Goal: Check status: Check status

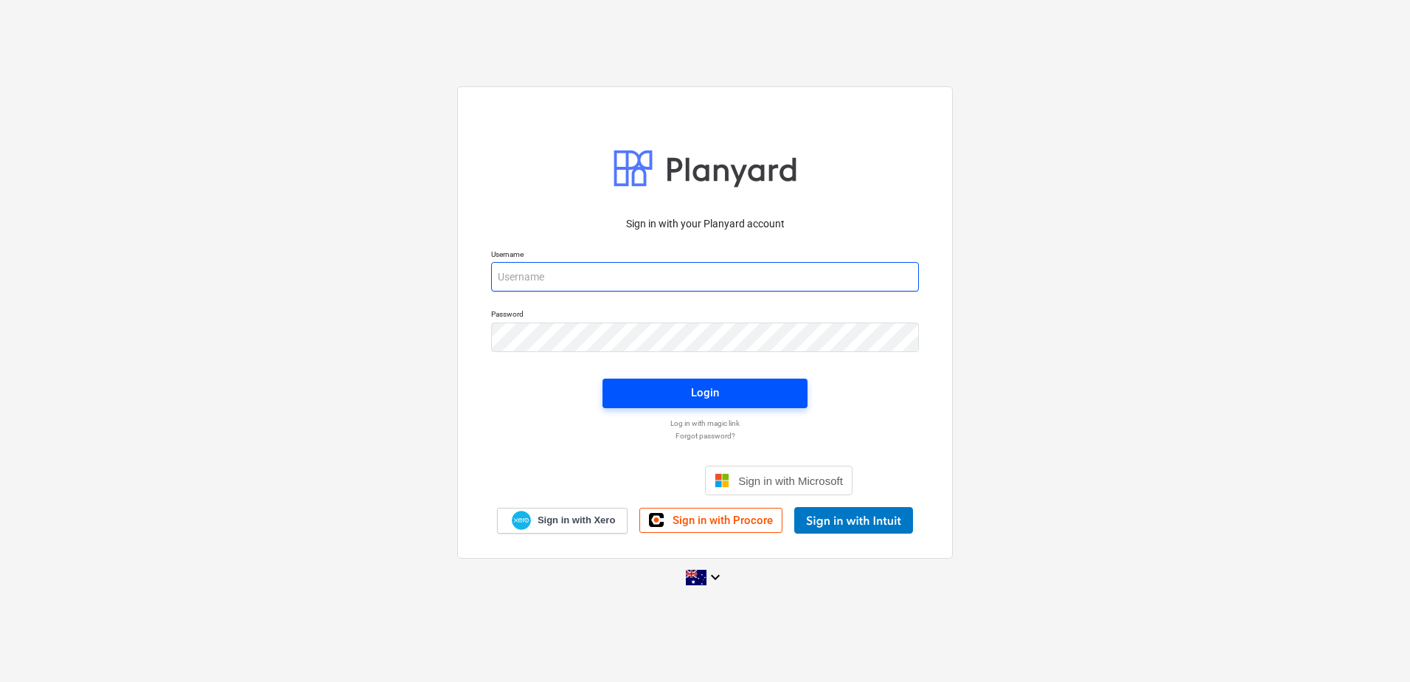
type input "[EMAIL_ADDRESS][DOMAIN_NAME]"
click at [703, 400] on div "Login" at bounding box center [705, 392] width 28 height 19
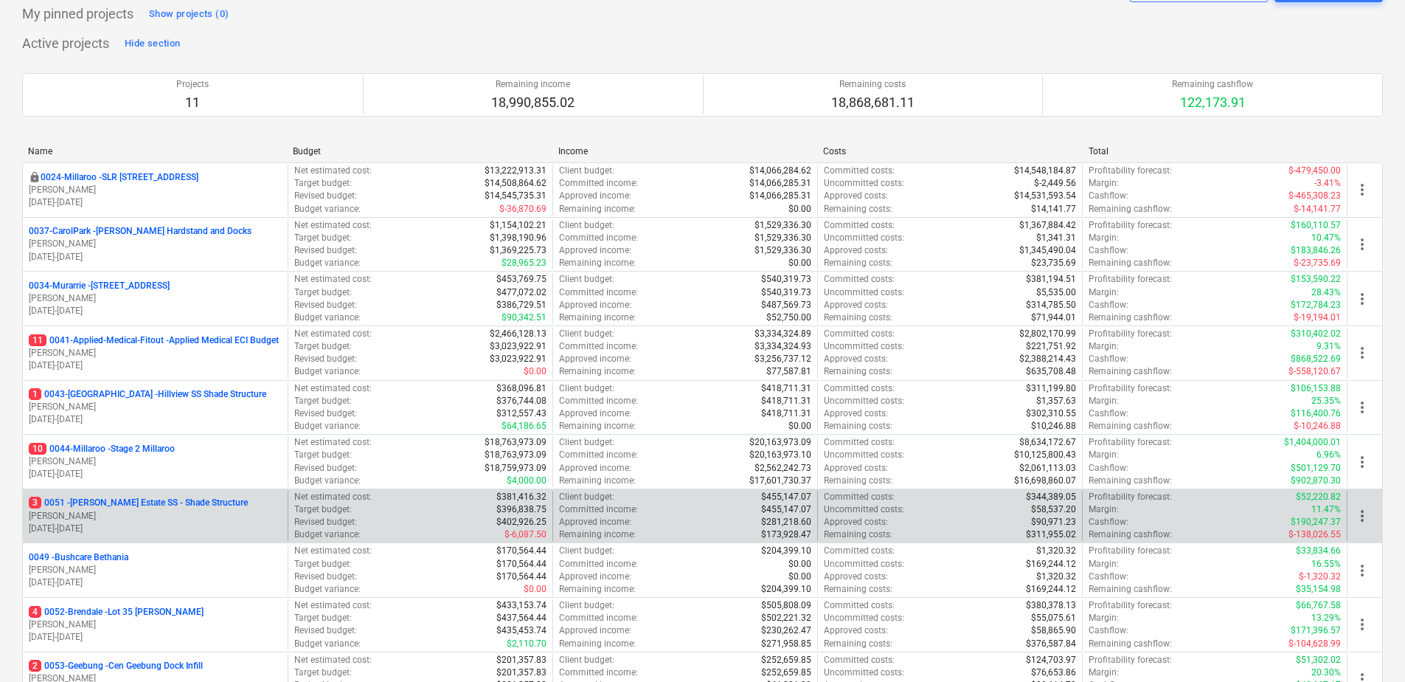
scroll to position [52, 0]
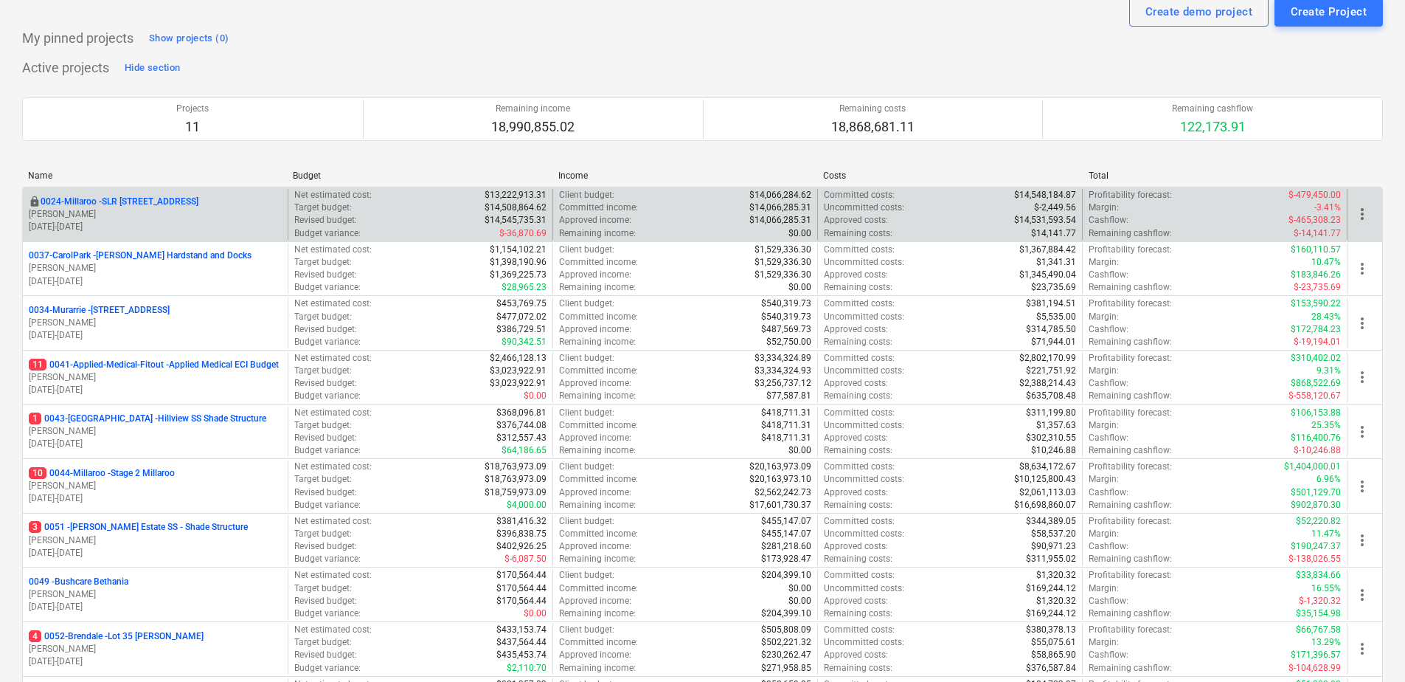
click at [122, 203] on p "0024-Millaroo - SLR [STREET_ADDRESS]" at bounding box center [120, 201] width 158 height 13
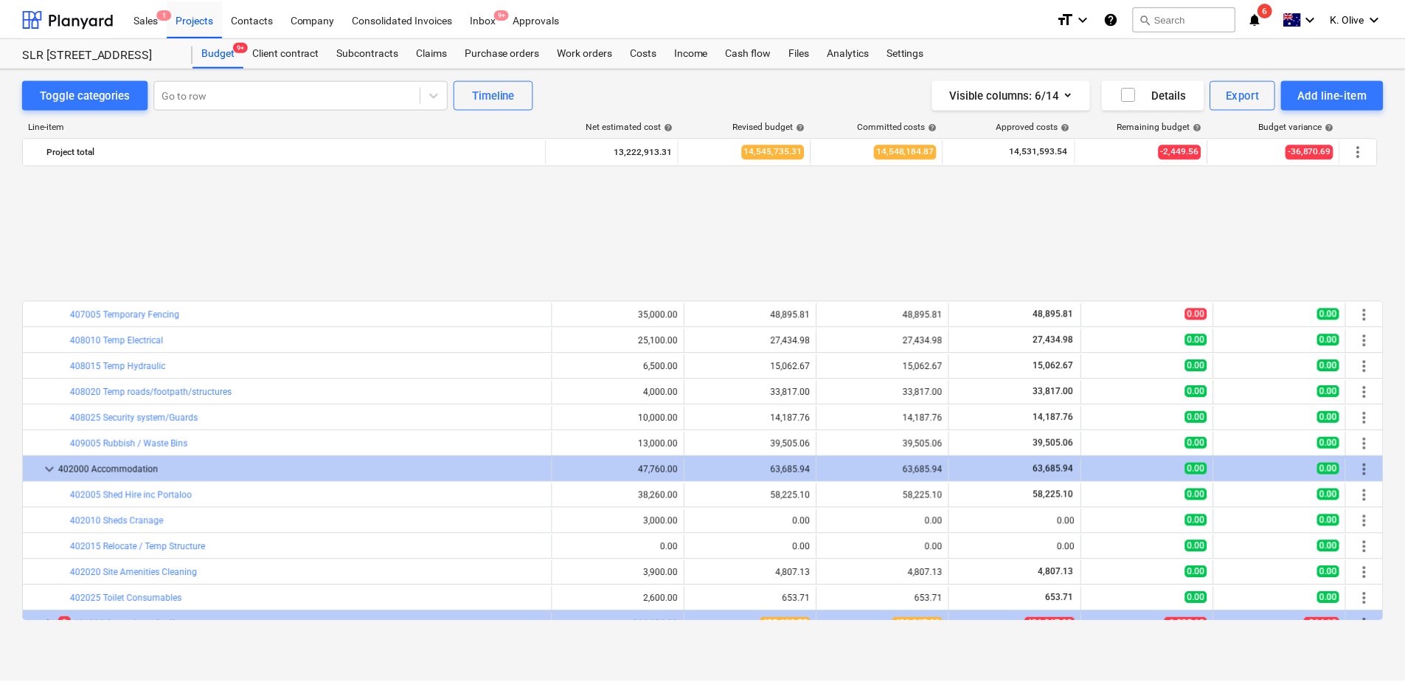
scroll to position [664, 0]
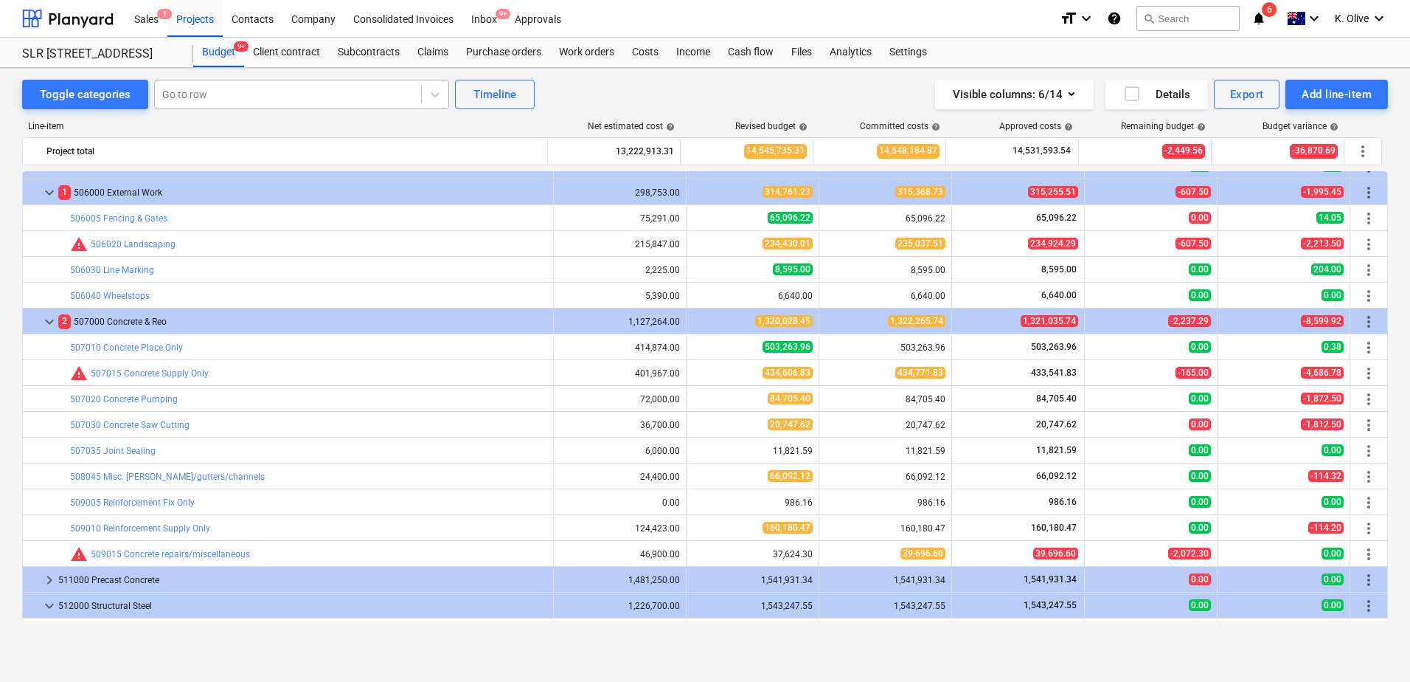
click at [257, 97] on div at bounding box center [288, 94] width 252 height 15
type input "edge"
click at [367, 49] on div "Subcontracts" at bounding box center [369, 53] width 80 height 30
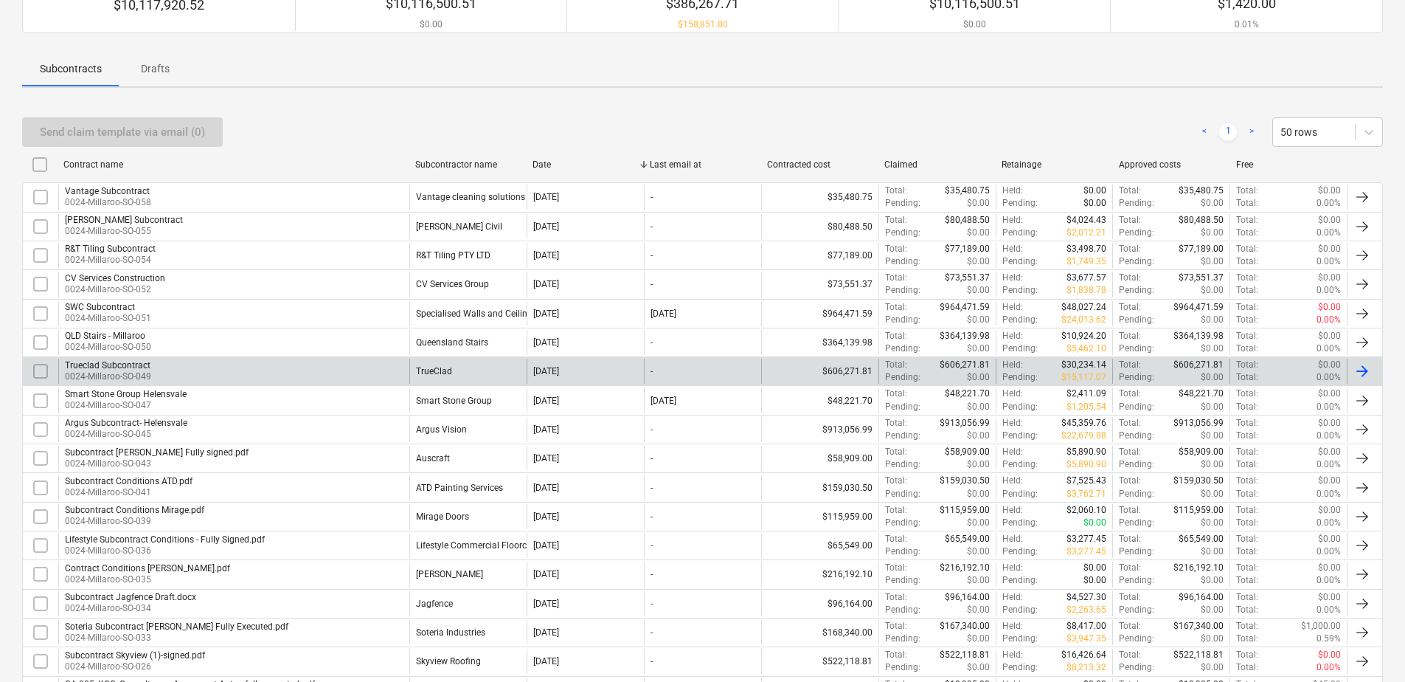
scroll to position [221, 0]
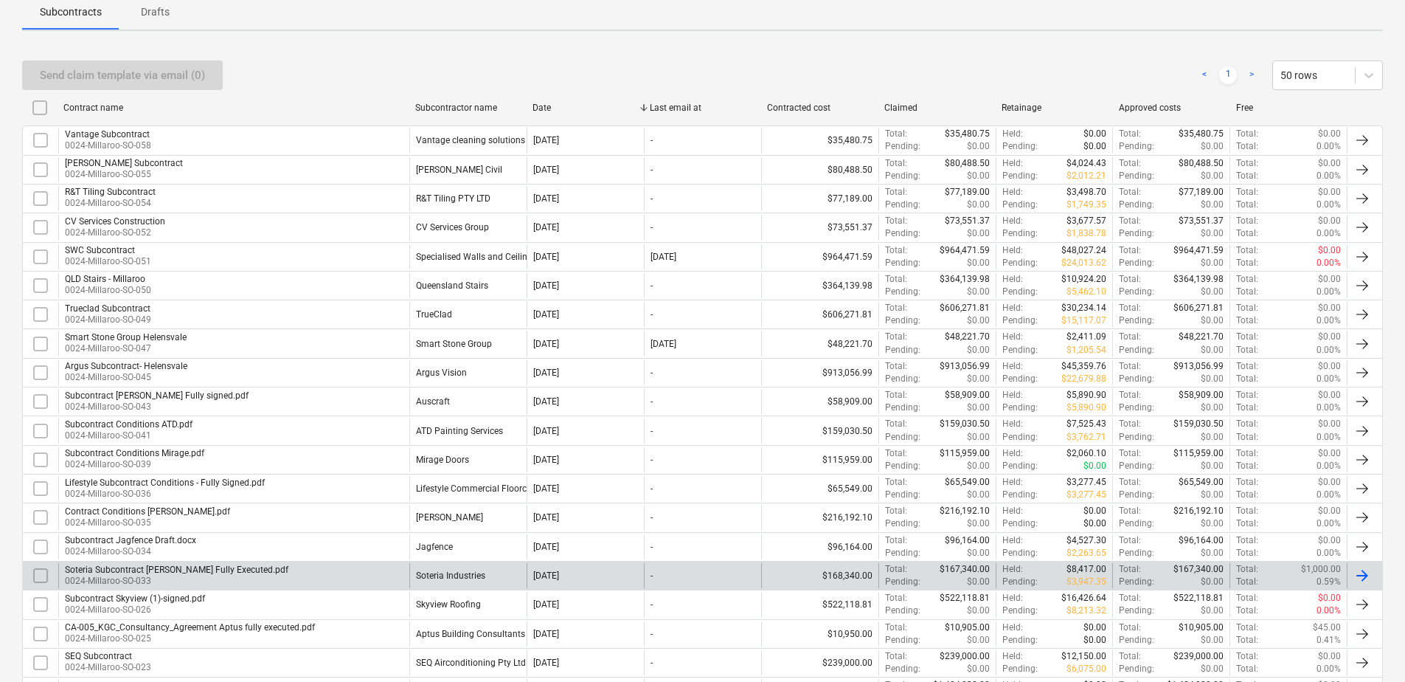
click at [242, 566] on div "Soteria Subcontract [PERSON_NAME] Fully Executed.pdf" at bounding box center [176, 569] width 223 height 10
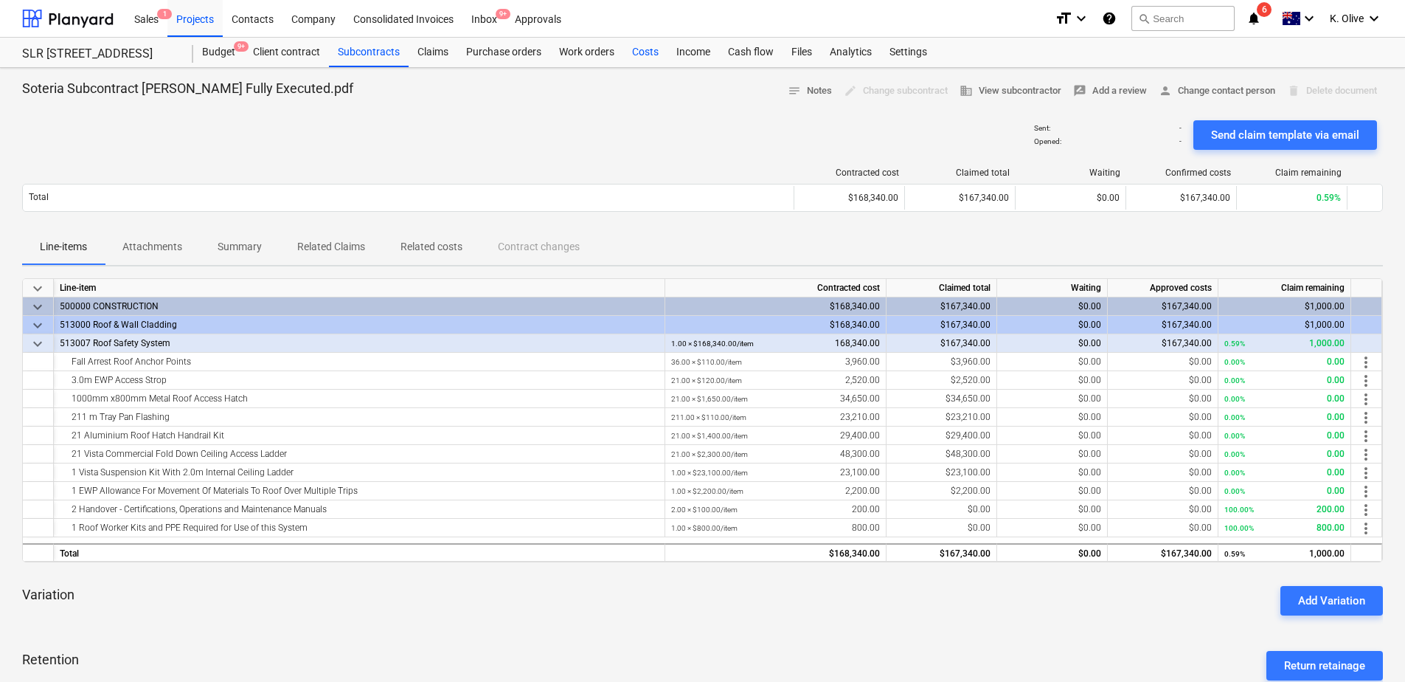
click at [653, 51] on div "Costs" at bounding box center [645, 53] width 44 height 30
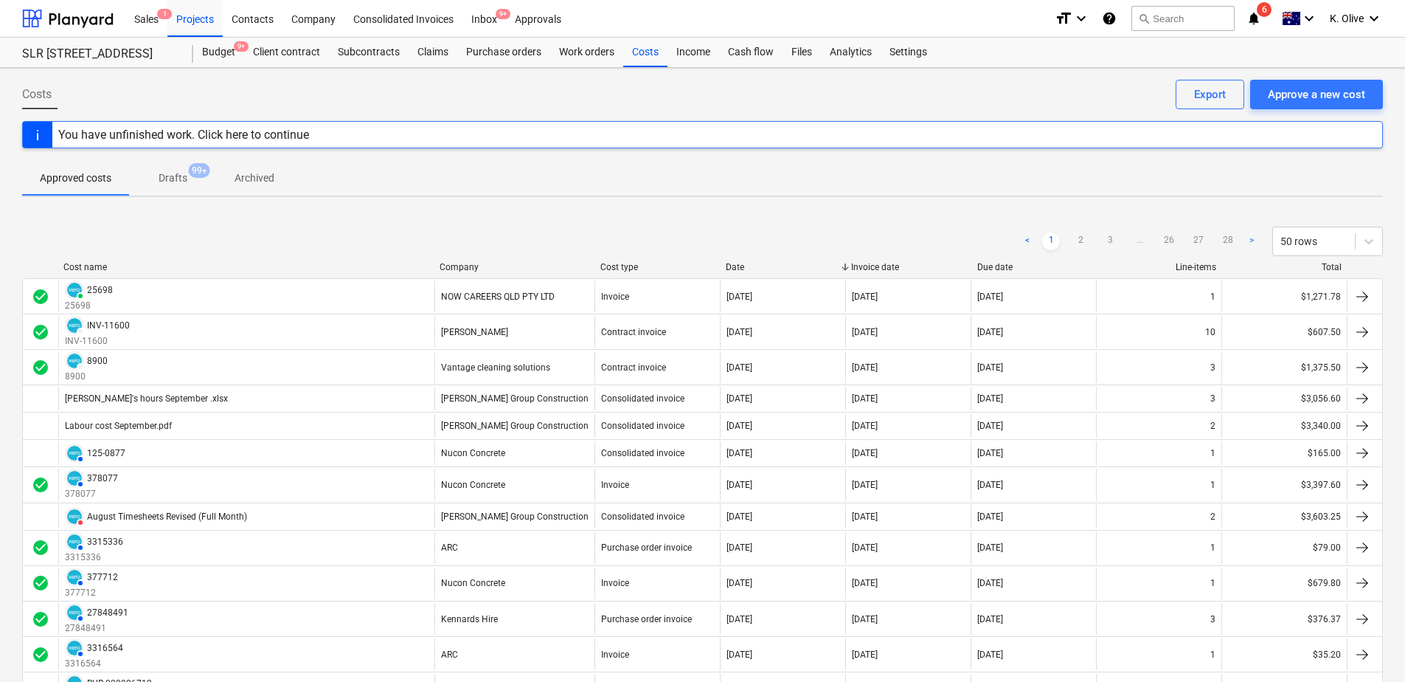
click at [462, 266] on div "Company" at bounding box center [514, 267] width 149 height 10
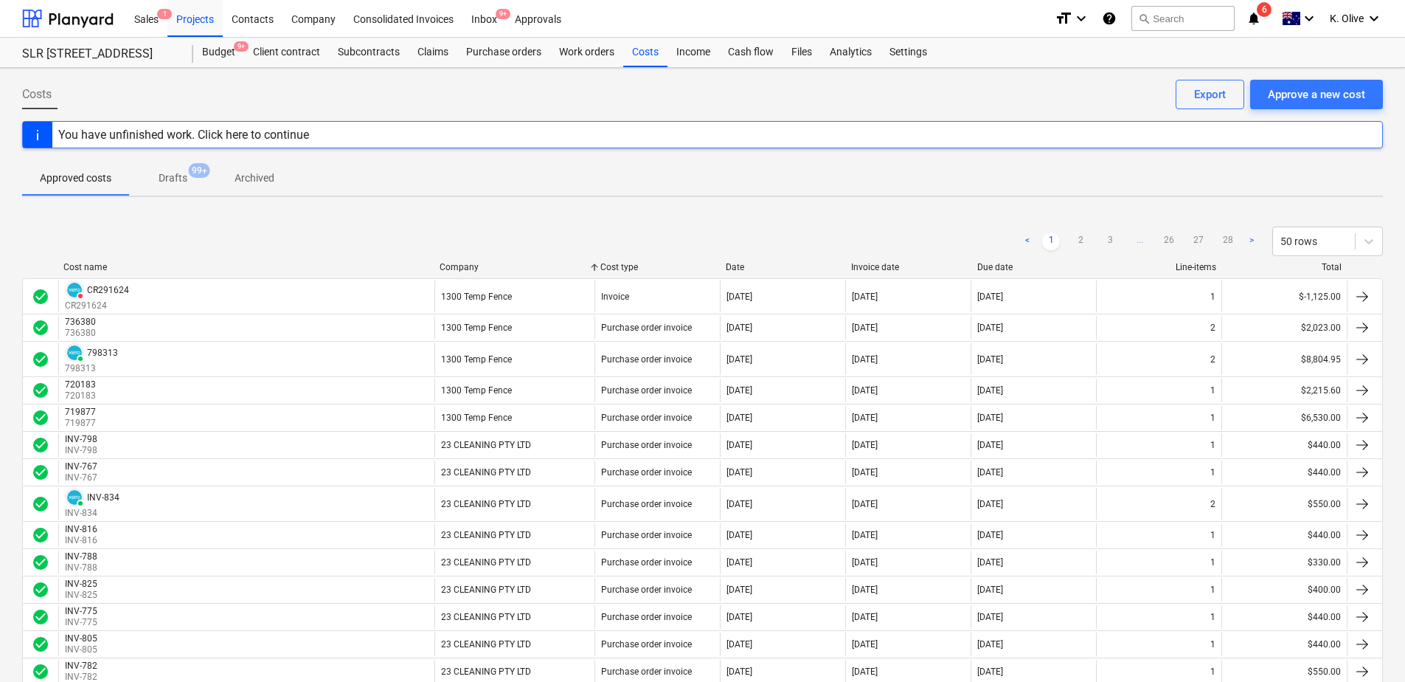
click at [462, 266] on div "Company" at bounding box center [514, 267] width 149 height 10
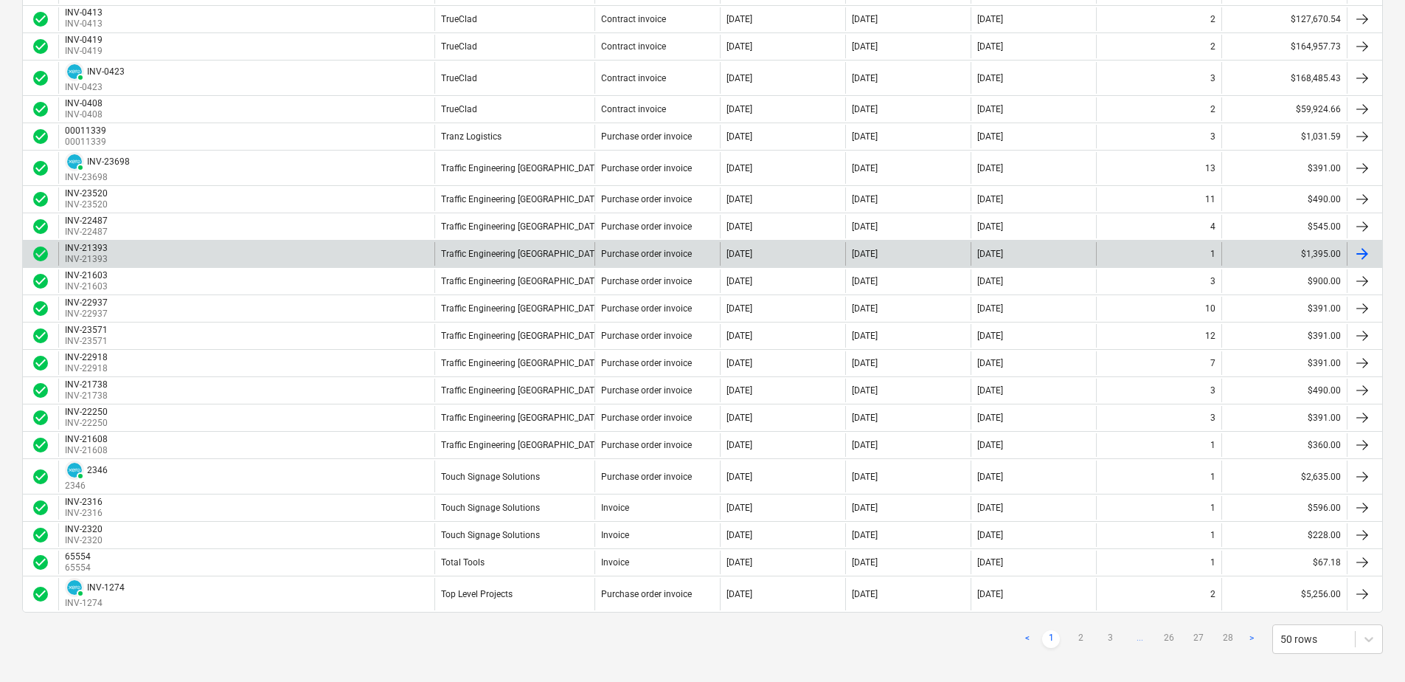
scroll to position [1127, 0]
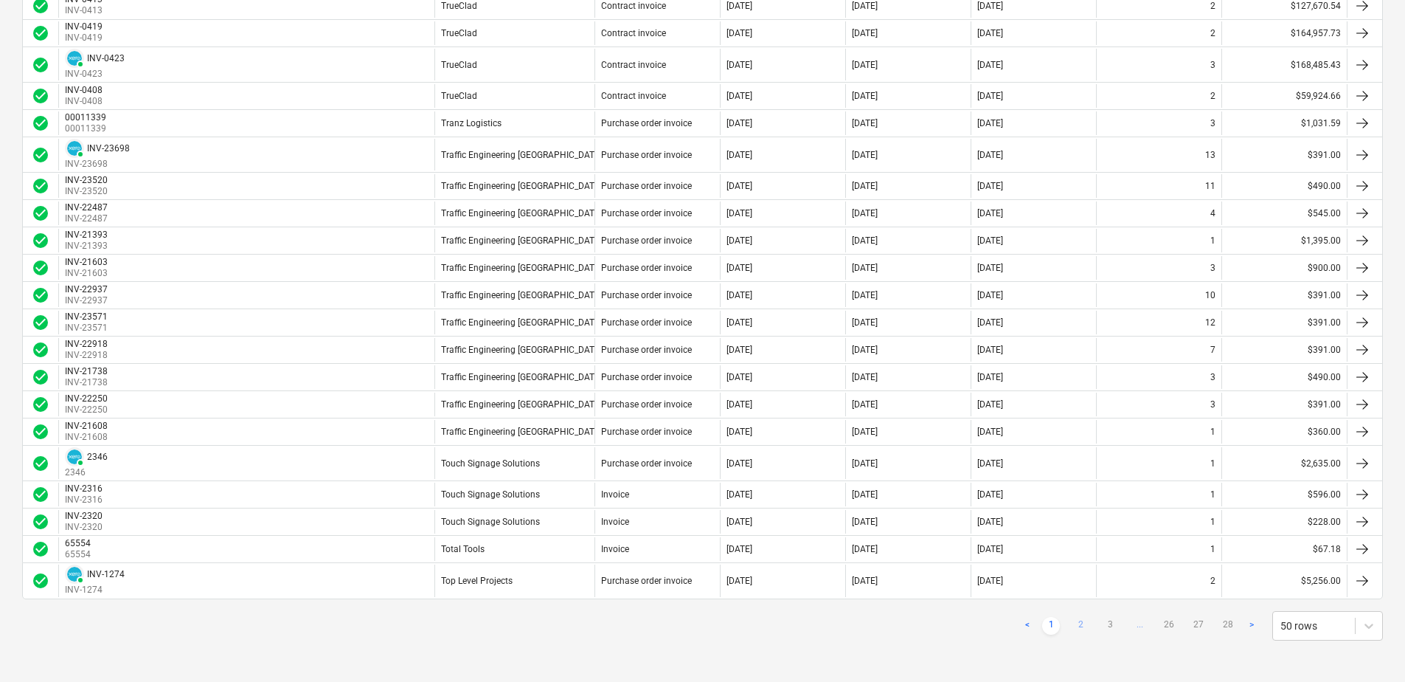
click at [1081, 622] on link "2" at bounding box center [1081, 626] width 18 height 18
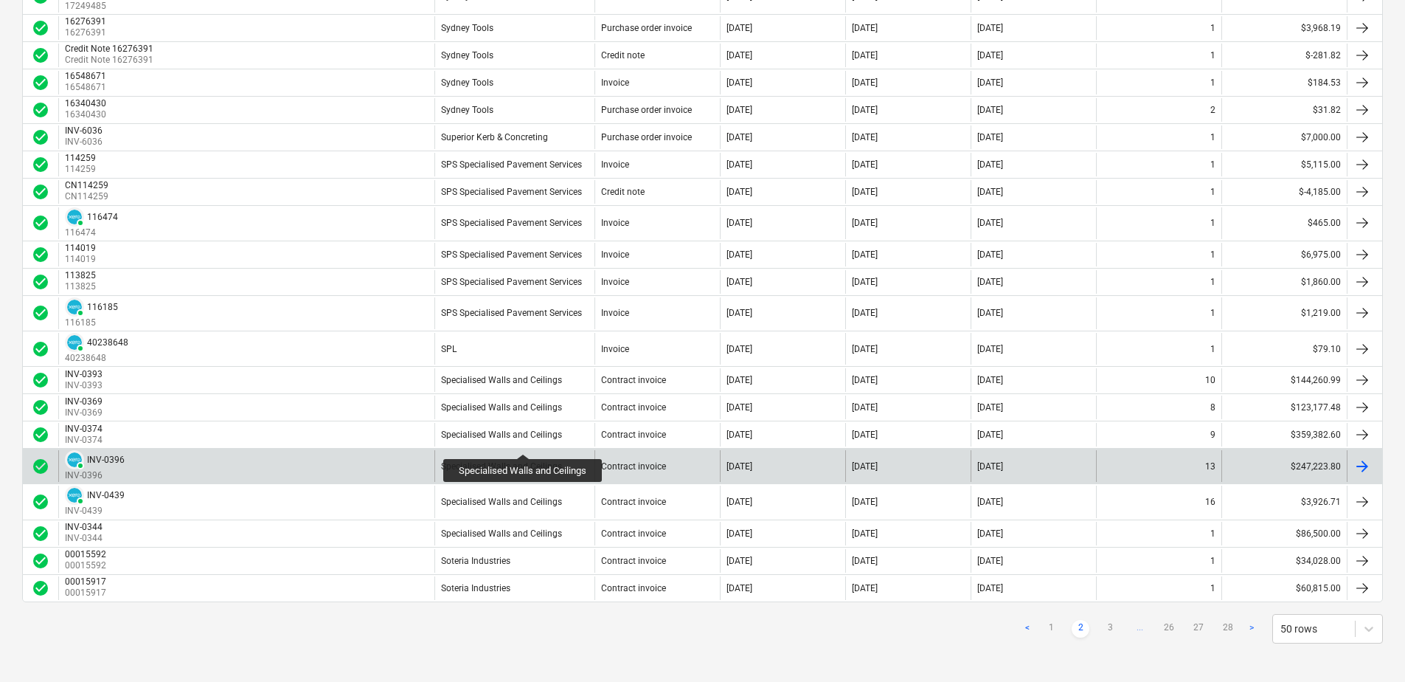
scroll to position [1177, 0]
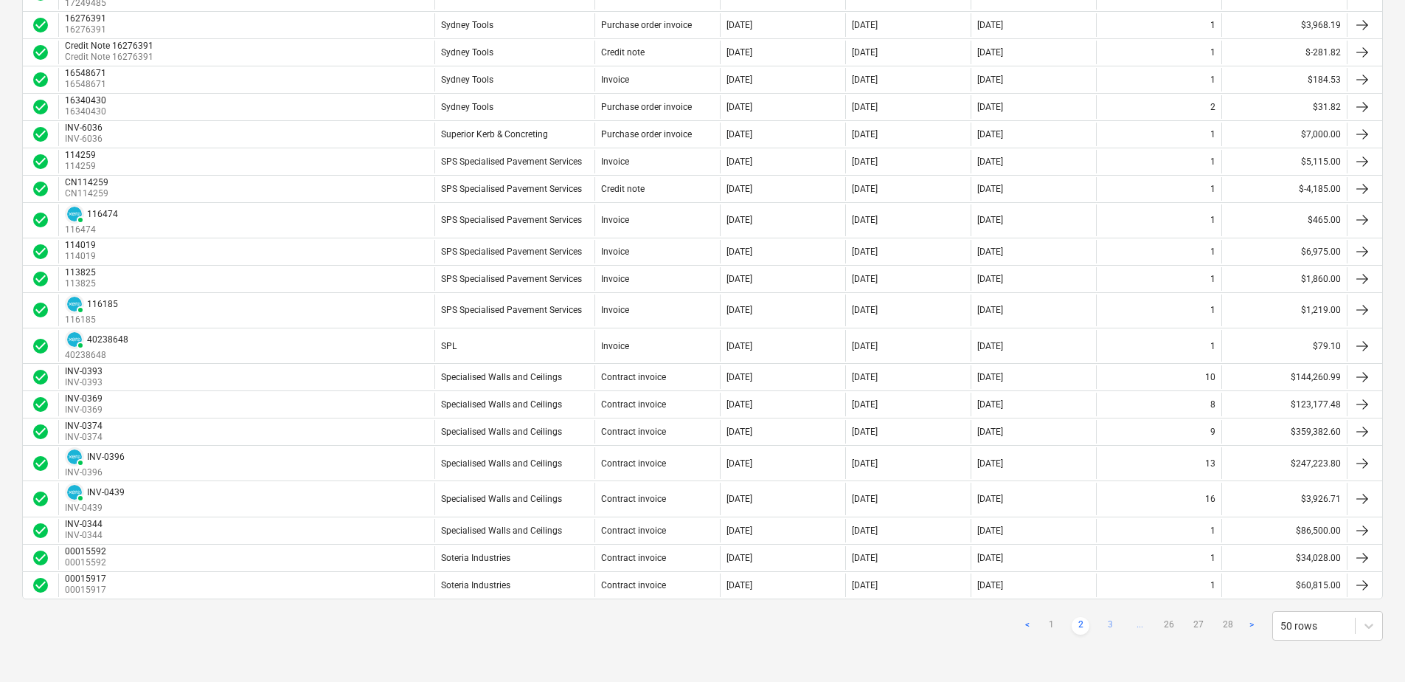
click at [1112, 626] on link "3" at bounding box center [1110, 626] width 18 height 18
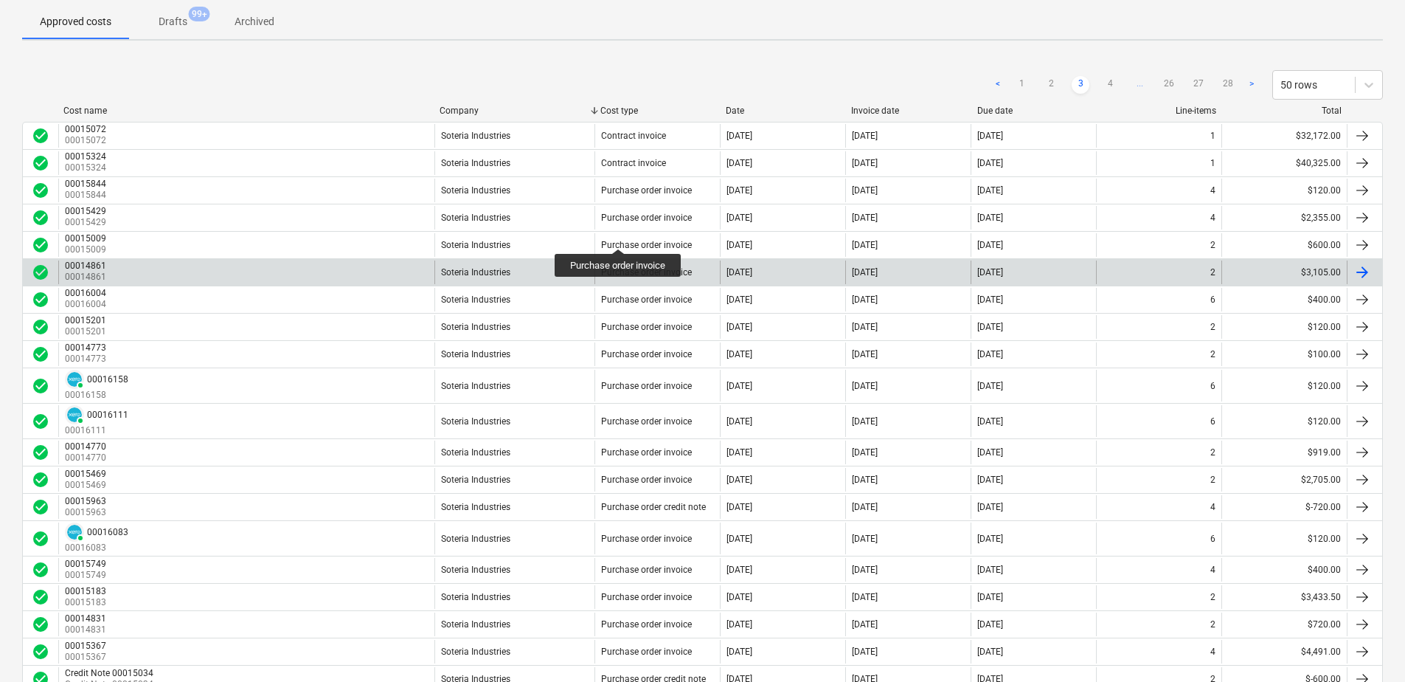
scroll to position [143, 0]
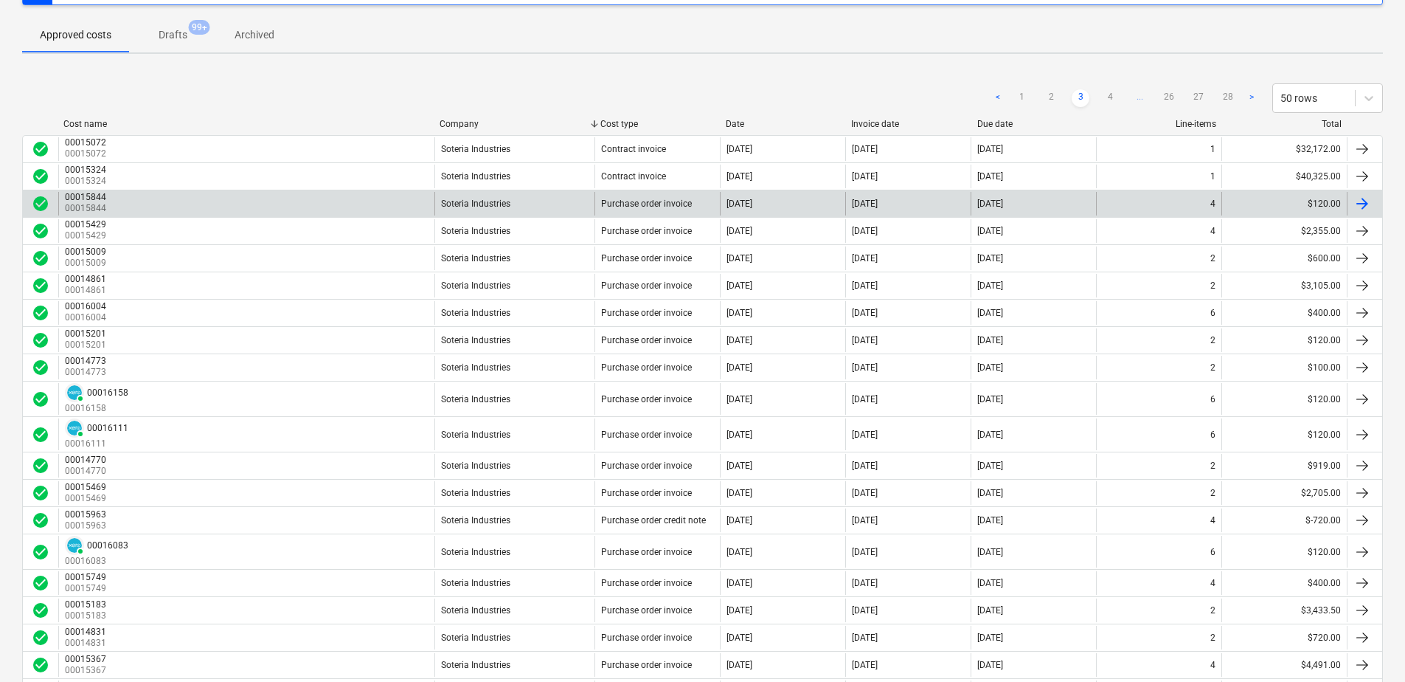
click at [514, 203] on div "Soteria Industries" at bounding box center [514, 204] width 161 height 24
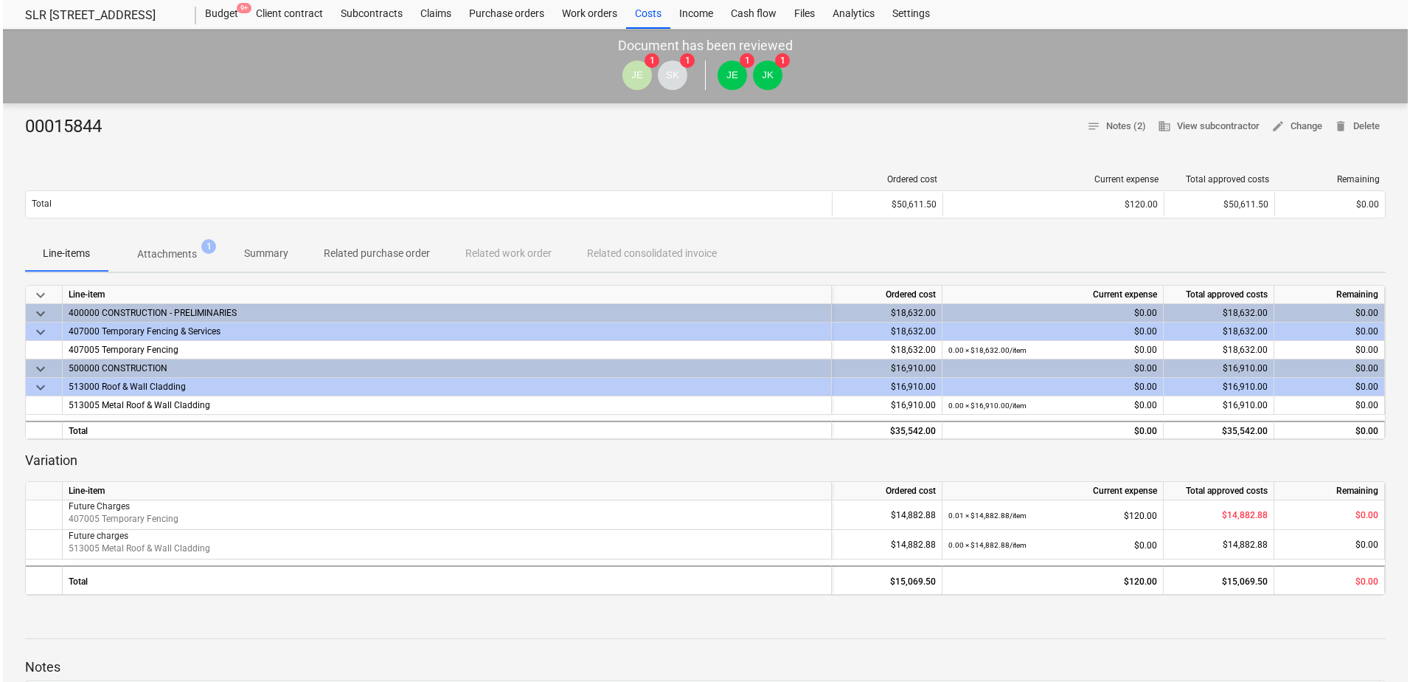
scroll to position [74, 0]
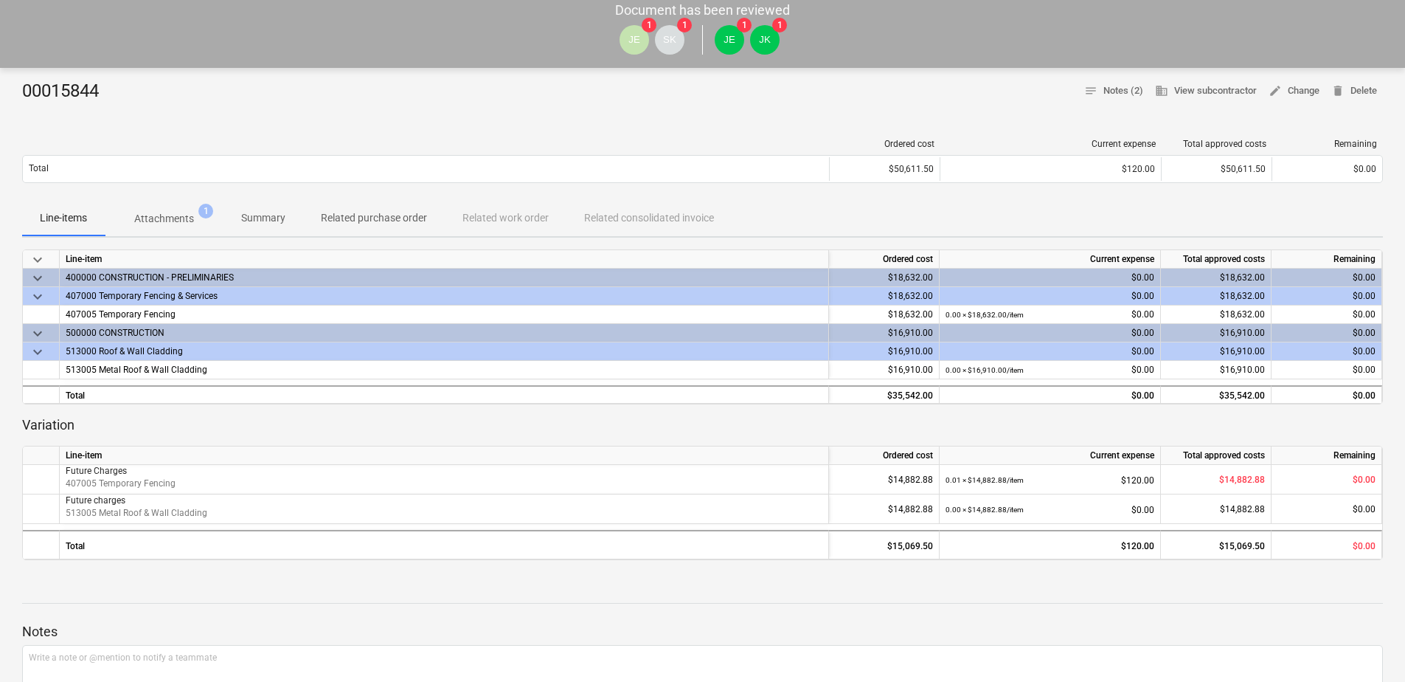
click at [160, 212] on p "Attachments" at bounding box center [164, 218] width 60 height 15
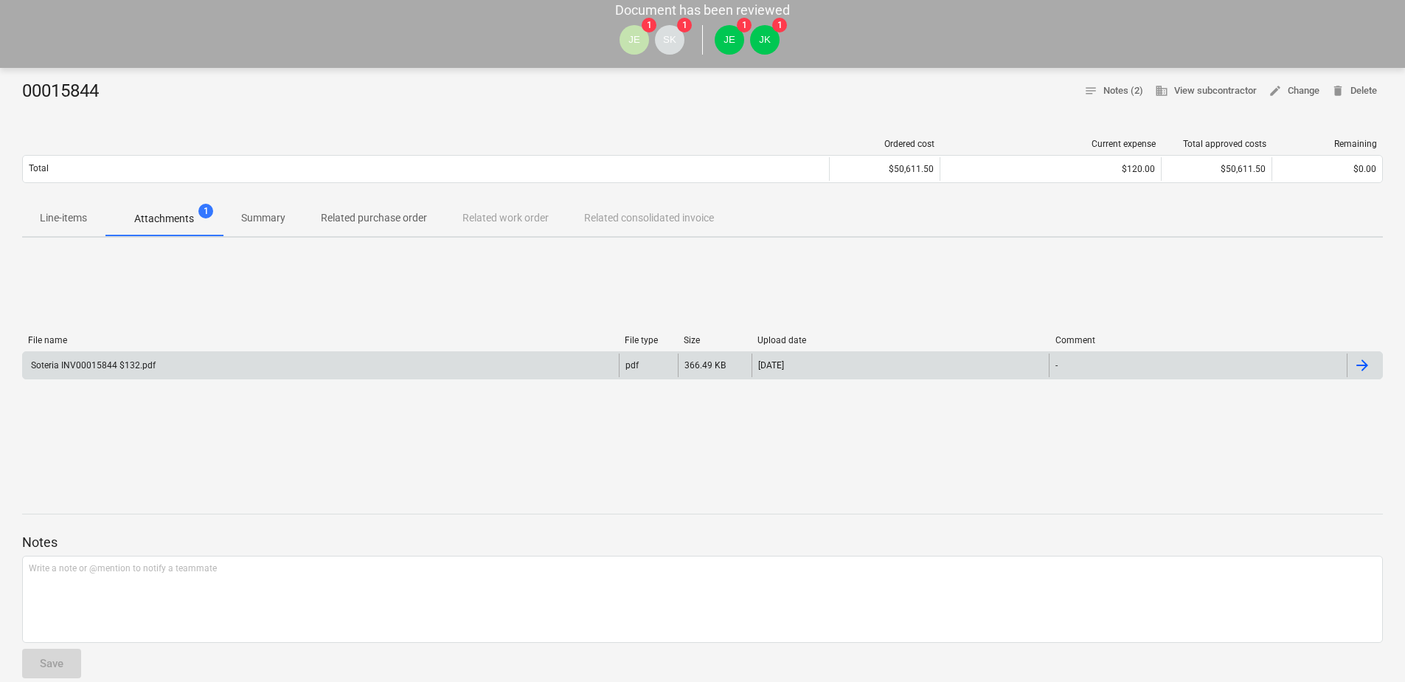
click at [159, 372] on div "Soteria INV00015844 $132.pdf" at bounding box center [321, 365] width 596 height 24
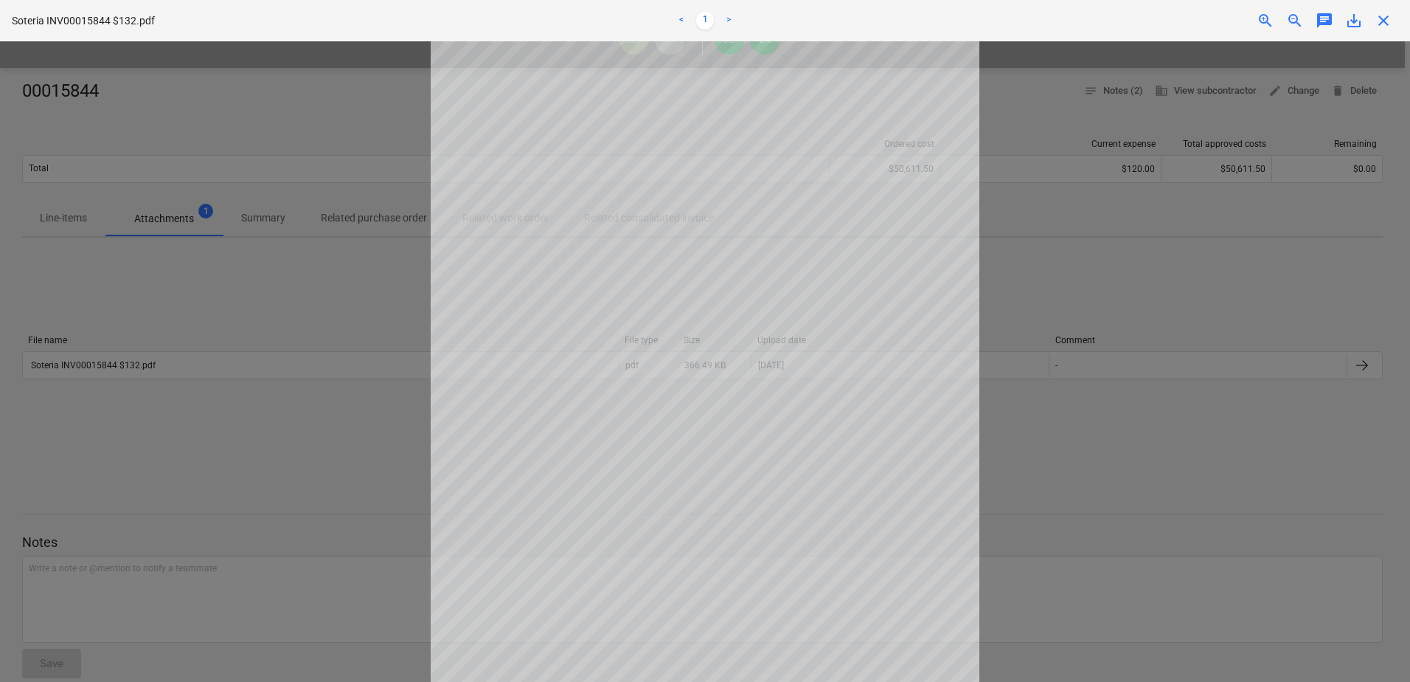
click at [218, 113] on div at bounding box center [705, 361] width 1410 height 640
click at [1382, 14] on span "close" at bounding box center [1384, 21] width 18 height 18
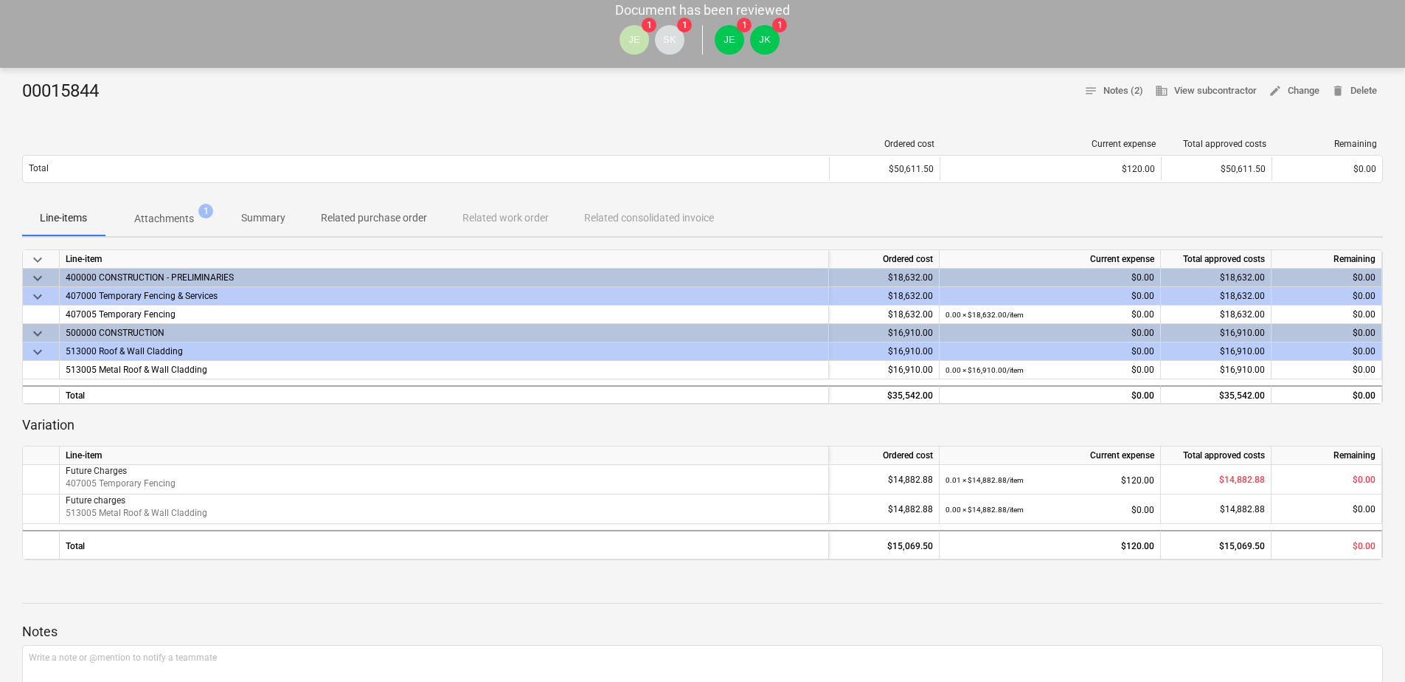
click at [154, 215] on p "Attachments" at bounding box center [164, 218] width 60 height 15
click at [353, 215] on p "Related purchase order" at bounding box center [374, 217] width 106 height 15
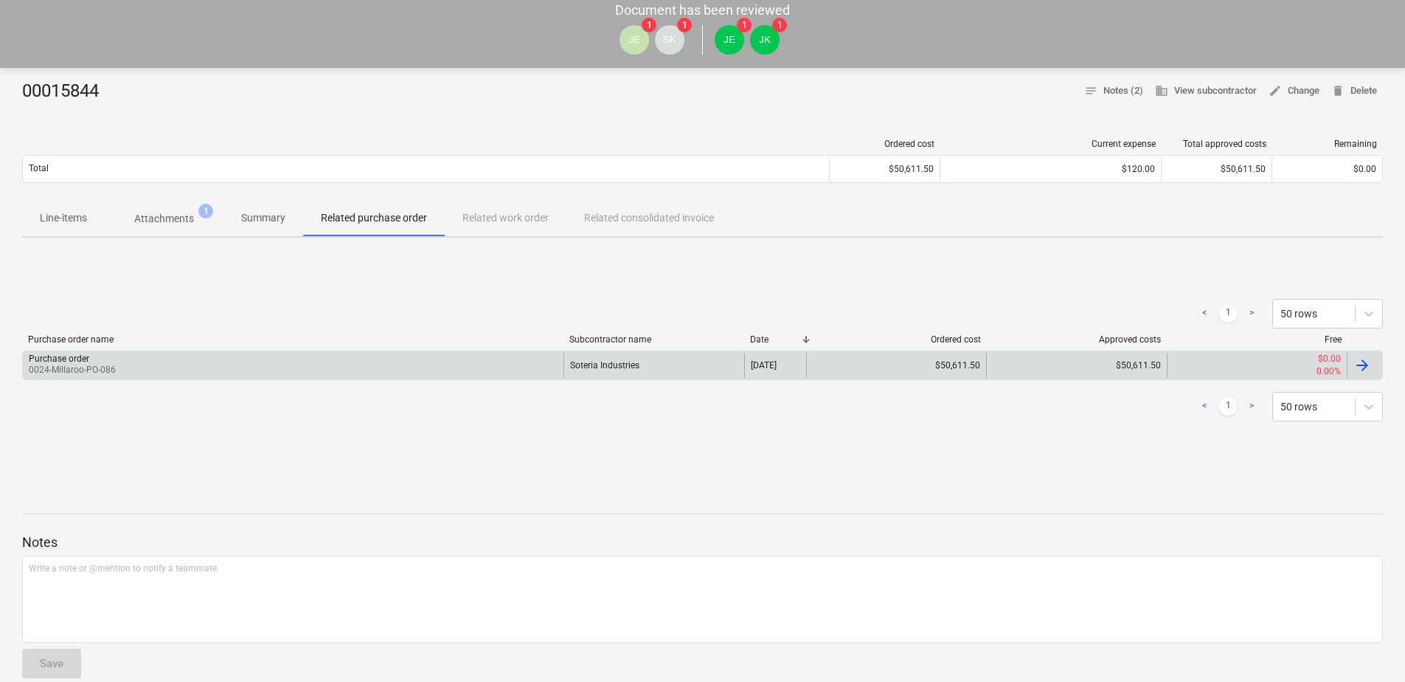
click at [311, 369] on div "Purchase order 0024-Millaroo-PO-086" at bounding box center [293, 365] width 541 height 25
